Goal: Use online tool/utility: Utilize a website feature to perform a specific function

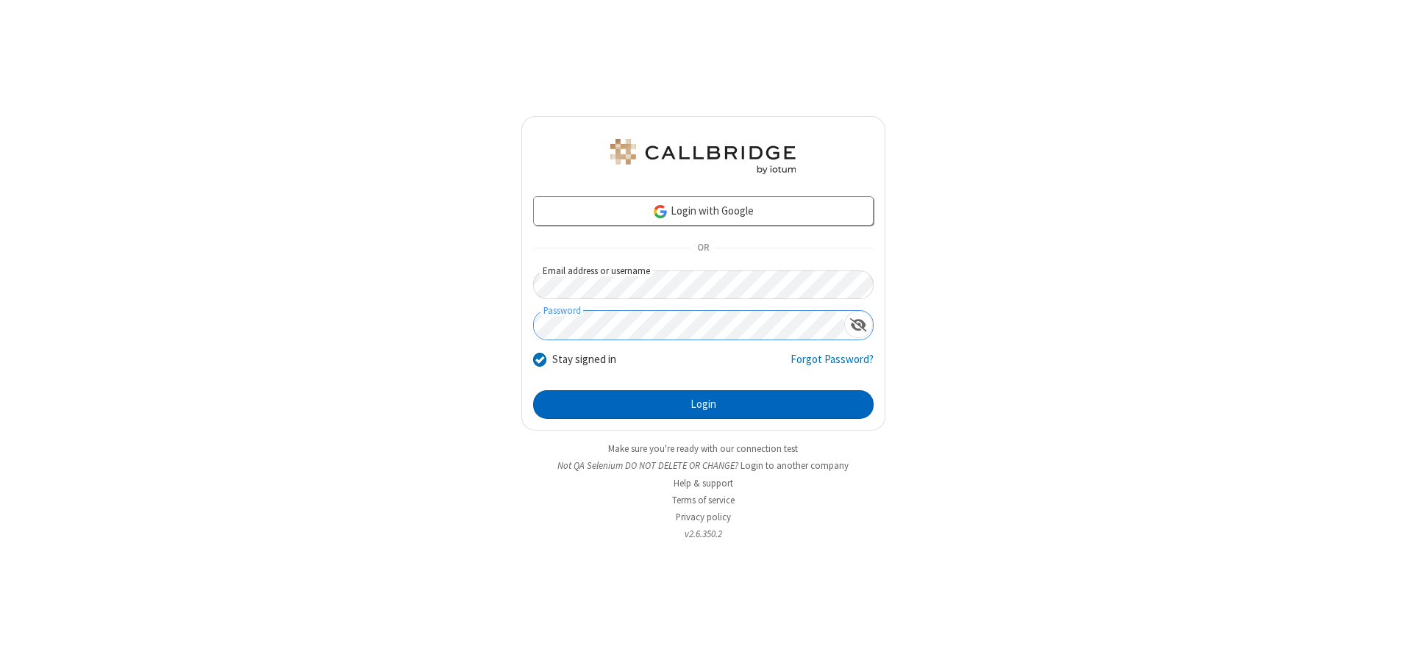
click at [703, 404] on button "Login" at bounding box center [703, 404] width 340 height 29
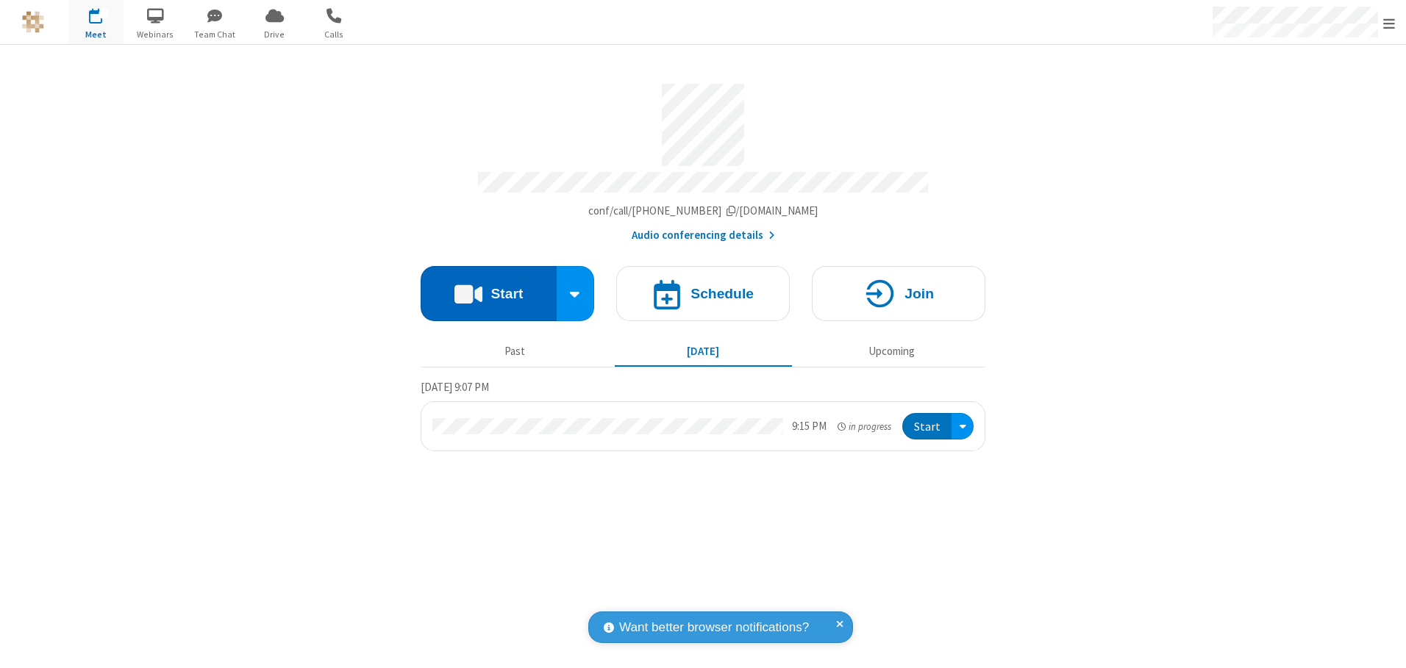
click at [488, 288] on button "Start" at bounding box center [489, 293] width 136 height 55
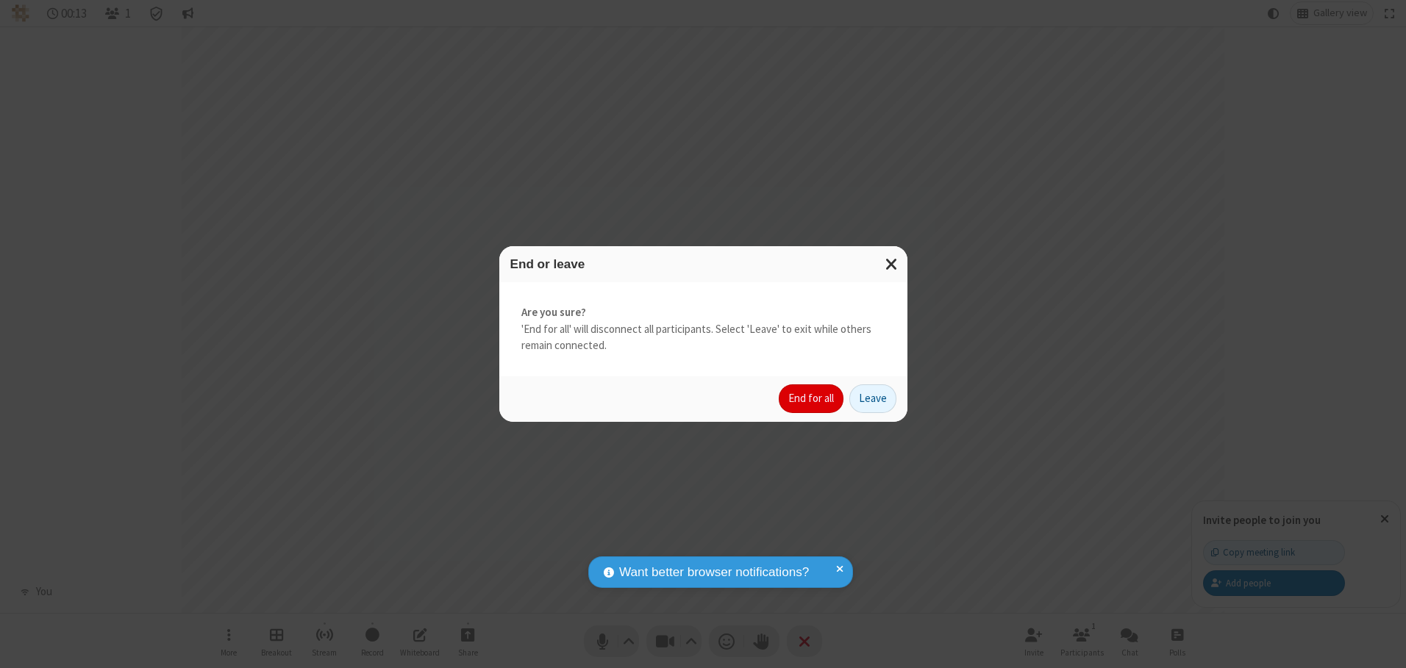
click at [812, 398] on button "End for all" at bounding box center [811, 399] width 65 height 29
